Goal: Navigation & Orientation: Find specific page/section

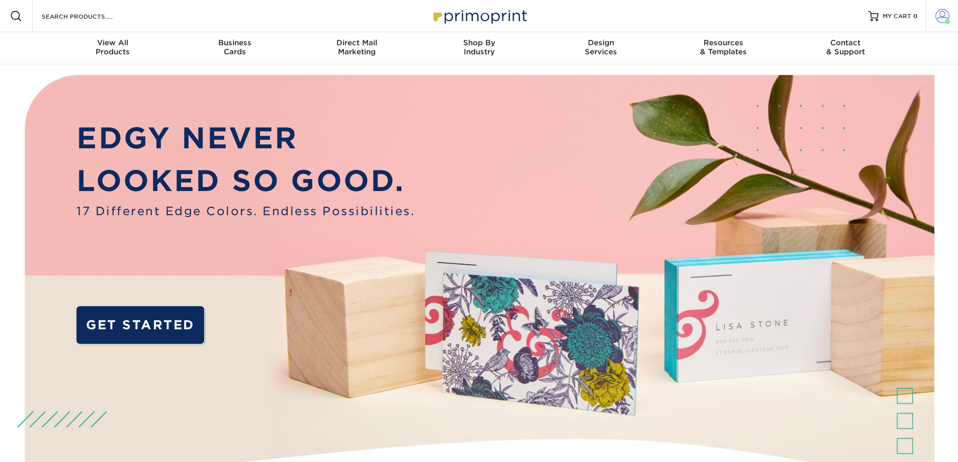
click at [949, 18] on link "Account" at bounding box center [941, 16] width 32 height 32
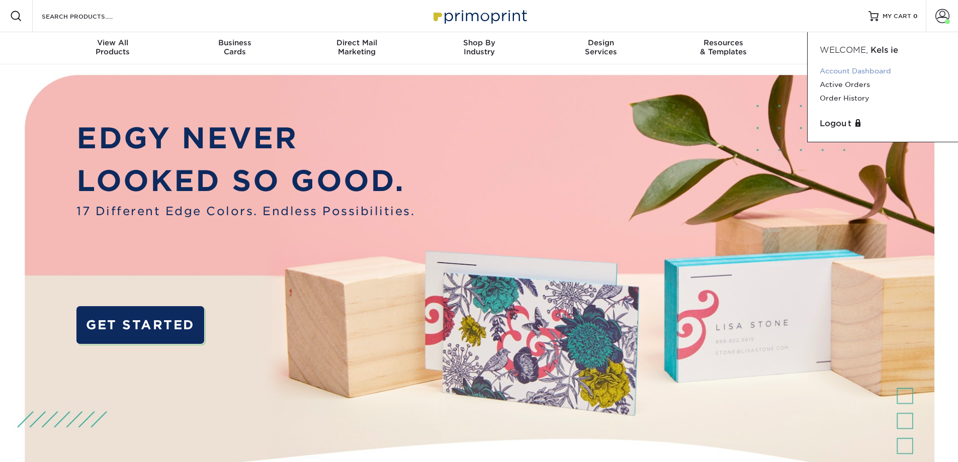
click at [858, 68] on link "Account Dashboard" at bounding box center [882, 71] width 126 height 14
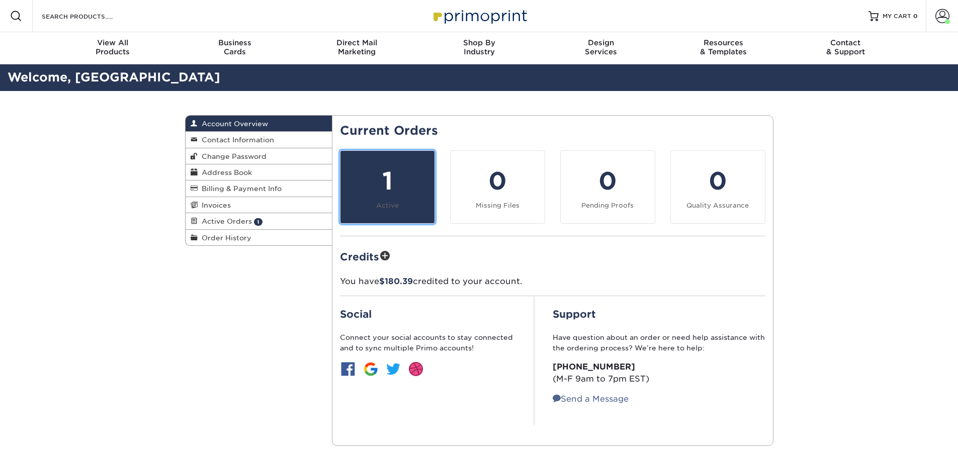
click at [425, 182] on div "1" at bounding box center [387, 181] width 82 height 36
